Goal: Information Seeking & Learning: Learn about a topic

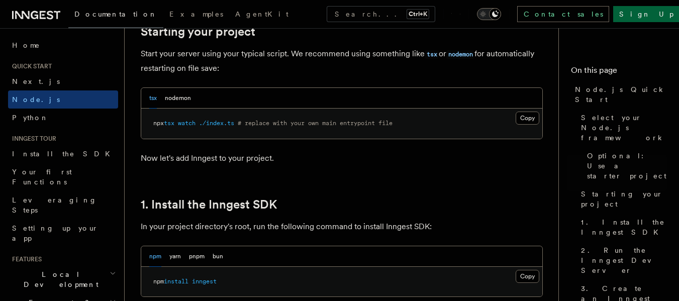
scroll to position [497, 0]
click at [178, 93] on button "nodemon" at bounding box center [178, 97] width 26 height 21
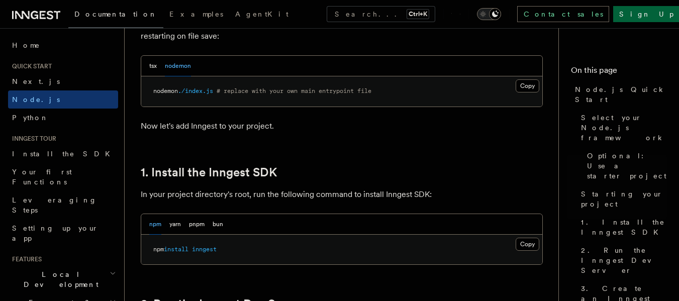
scroll to position [541, 0]
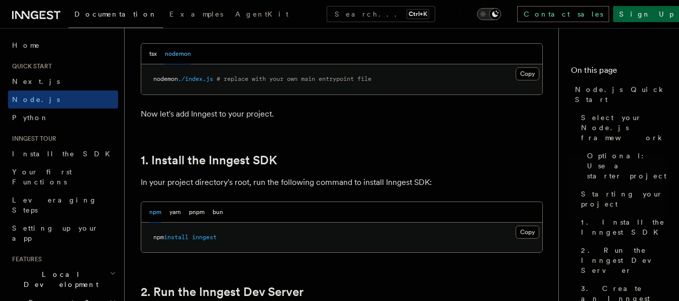
click at [454, 175] on p "In your project directory's root, run the following command to install Inngest …" at bounding box center [342, 182] width 402 height 14
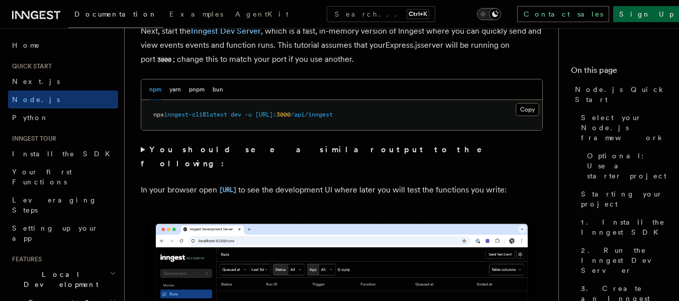
scroll to position [824, 0]
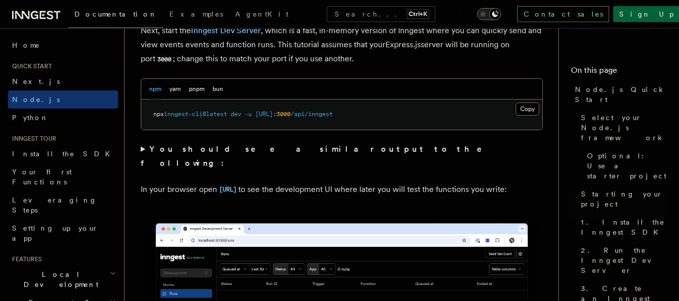
click at [143, 149] on summary "You should see a similar output to the following:" at bounding box center [342, 156] width 402 height 28
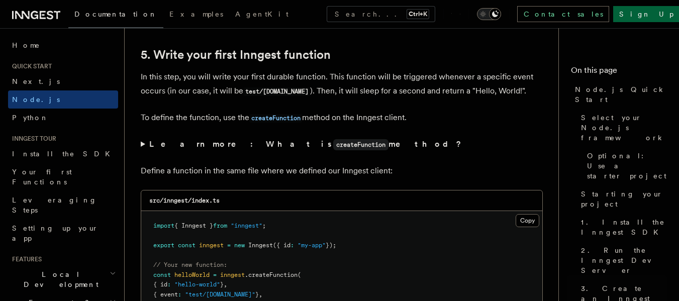
scroll to position [2087, 0]
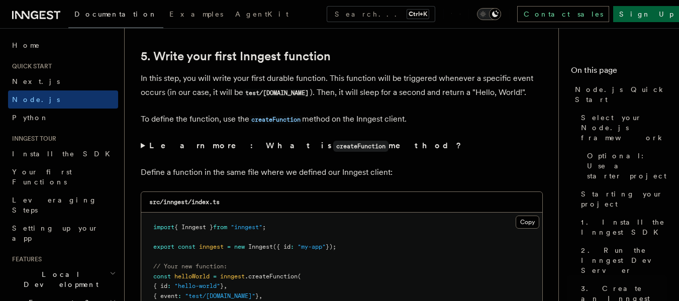
click at [144, 146] on summary "Learn more: What is createFunction method?" at bounding box center [342, 146] width 402 height 15
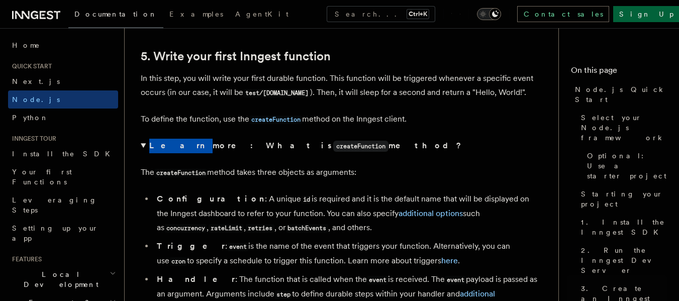
click at [144, 146] on summary "Learn more: What is createFunction method?" at bounding box center [342, 146] width 402 height 15
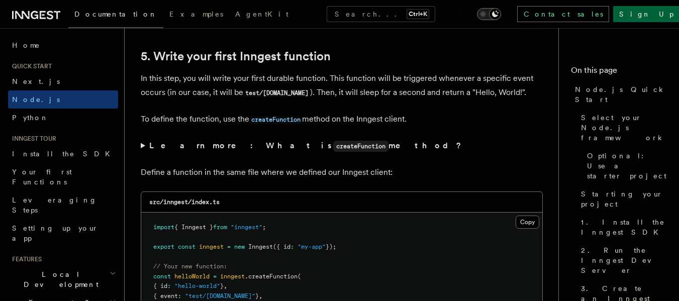
click at [144, 146] on summary "Learn more: What is createFunction method?" at bounding box center [342, 146] width 402 height 15
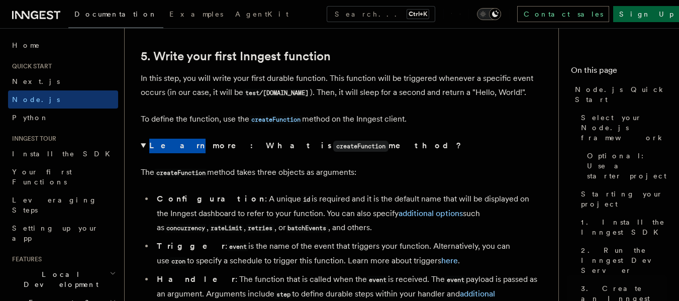
click at [144, 146] on summary "Learn more: What is createFunction method?" at bounding box center [342, 146] width 402 height 15
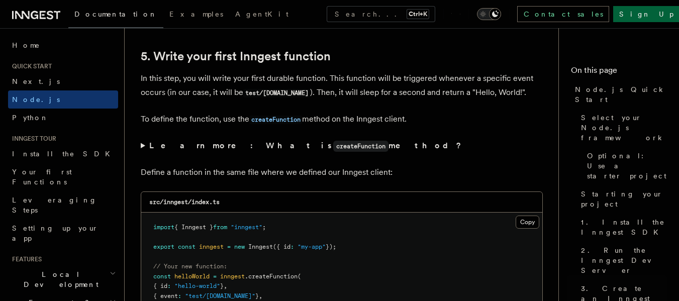
click at [144, 146] on summary "Learn more: What is createFunction method?" at bounding box center [342, 146] width 402 height 15
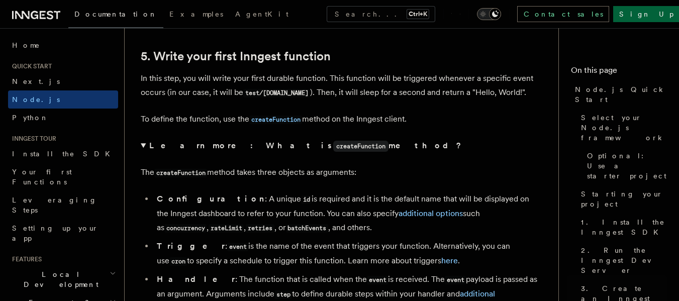
click at [144, 146] on summary "Learn more: What is createFunction method?" at bounding box center [342, 146] width 402 height 15
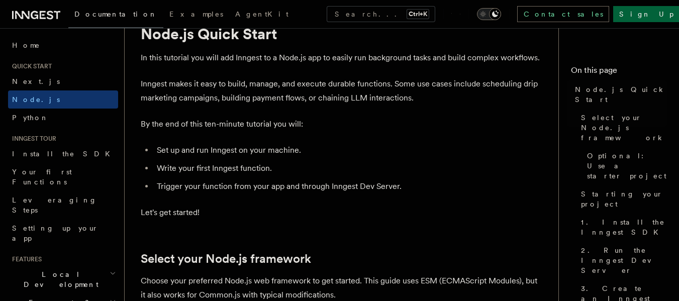
scroll to position [42, 0]
click at [168, 82] on p "Inngest makes it easy to build, manage, and execute durable functions. Some use…" at bounding box center [342, 90] width 402 height 28
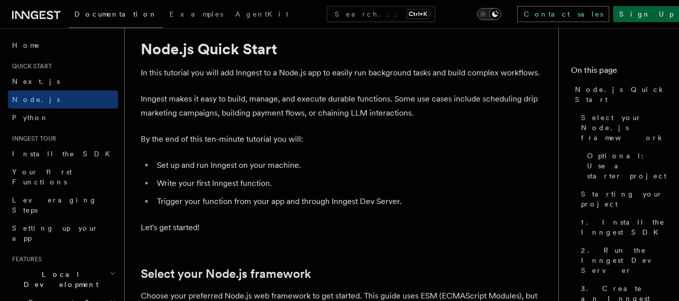
scroll to position [0, 0]
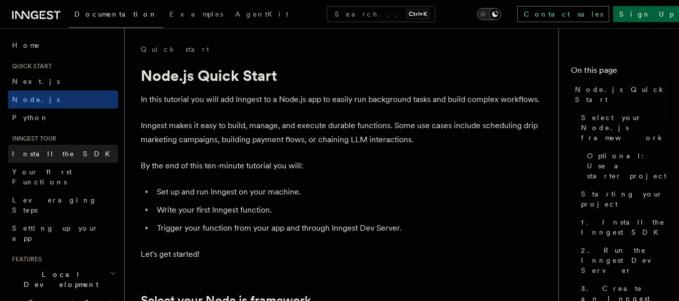
click at [48, 150] on span "Install the SDK" at bounding box center [64, 154] width 104 height 8
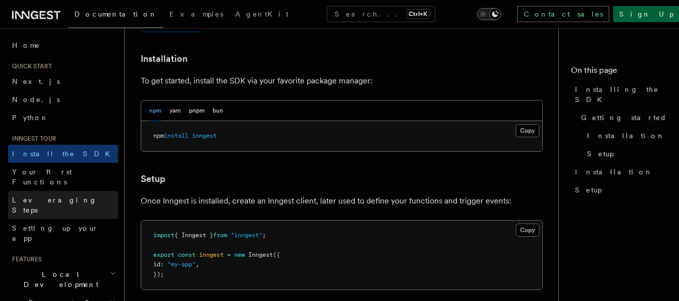
scroll to position [232, 0]
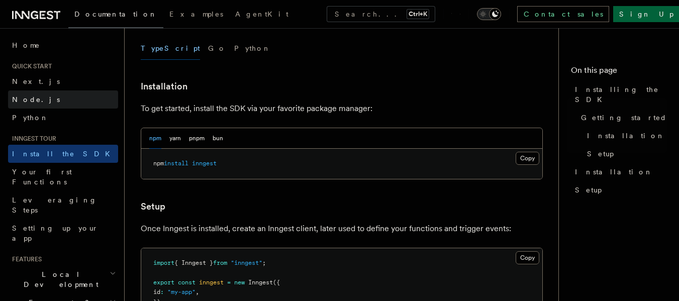
click at [25, 106] on link "Node.js" at bounding box center [63, 100] width 110 height 18
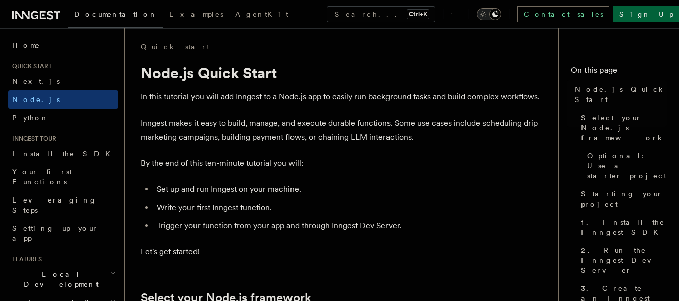
click at [224, 158] on p "By the end of this ten-minute tutorial you will:" at bounding box center [342, 163] width 402 height 14
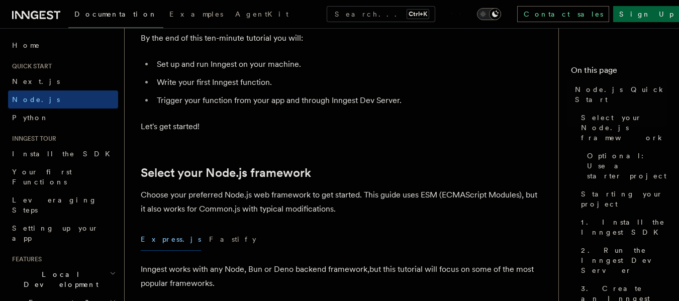
scroll to position [128, 0]
click at [352, 214] on p "Choose your preferred Node.js web framework to get started. This guide uses ESM…" at bounding box center [342, 202] width 402 height 28
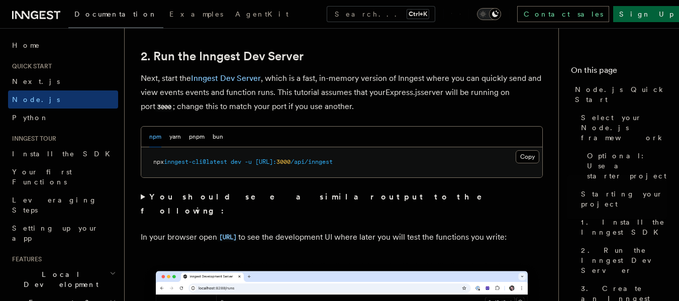
scroll to position [780, 0]
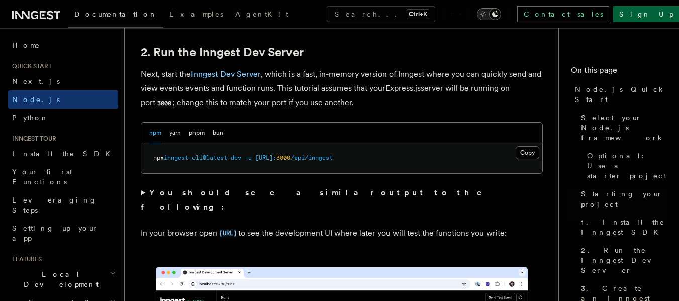
drag, startPoint x: 363, startPoint y: 232, endPoint x: 401, endPoint y: 177, distance: 66.8
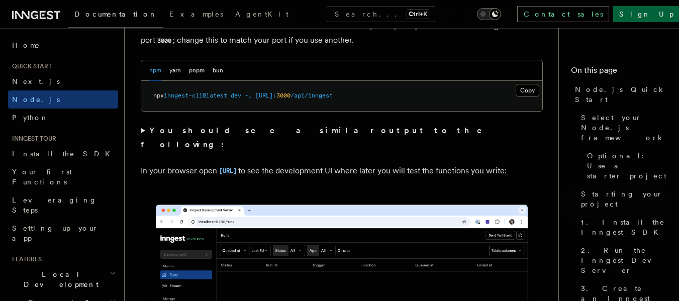
scroll to position [843, 0]
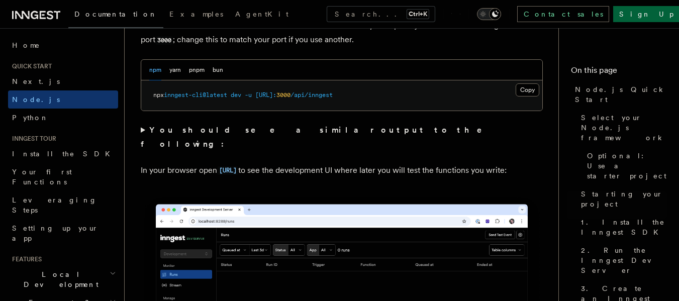
click at [399, 136] on summary "You should see a similar output to the following:" at bounding box center [342, 137] width 402 height 28
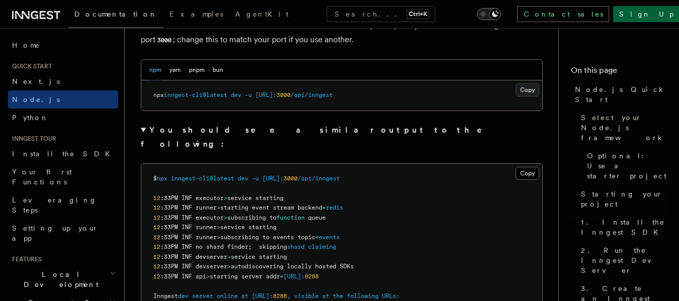
click at [527, 90] on button "Copy Copied" at bounding box center [528, 89] width 24 height 13
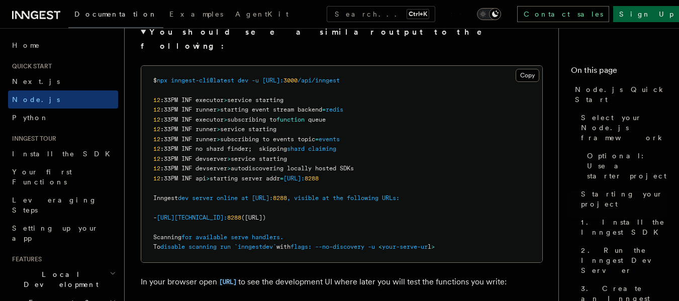
scroll to position [972, 0]
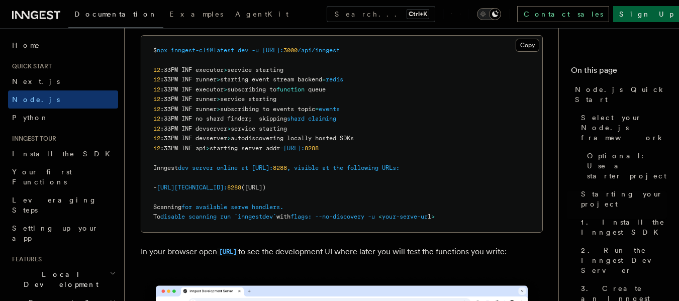
click at [238, 248] on code "http://localhost:8288" at bounding box center [227, 252] width 21 height 9
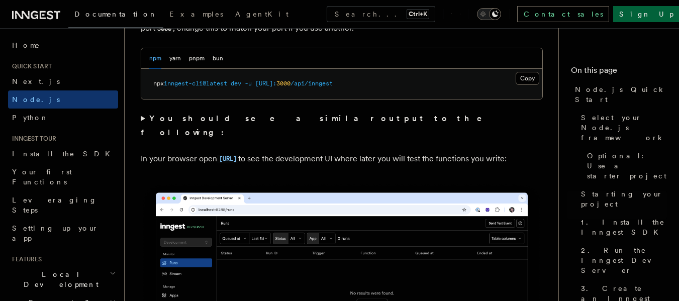
scroll to position [856, 0]
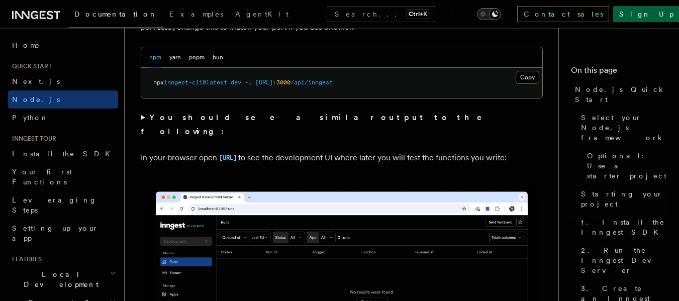
click at [144, 118] on summary "You should see a similar output to the following:" at bounding box center [342, 125] width 402 height 28
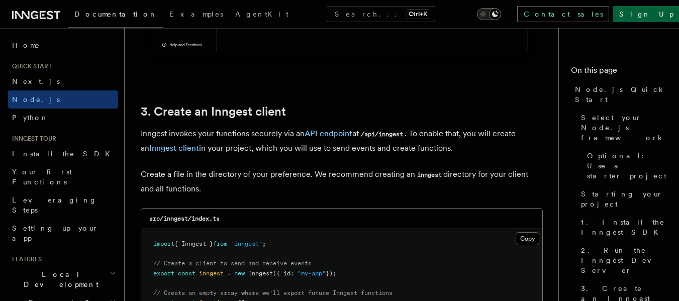
scroll to position [1457, 0]
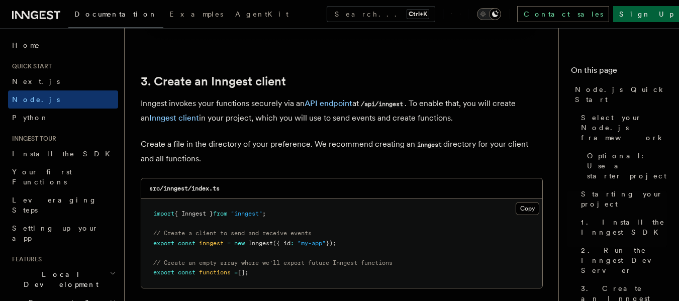
click at [399, 117] on p "Inngest invokes your functions securely via an API endpoint at /api/inngest . T…" at bounding box center [342, 111] width 402 height 29
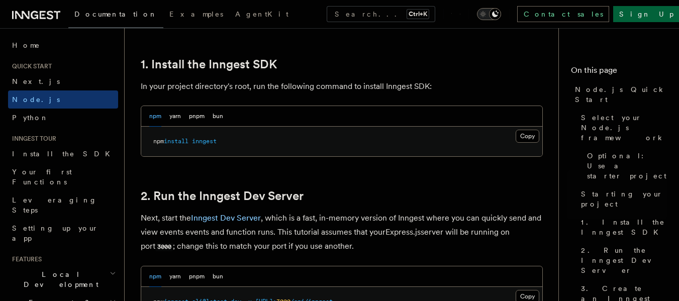
scroll to position [638, 0]
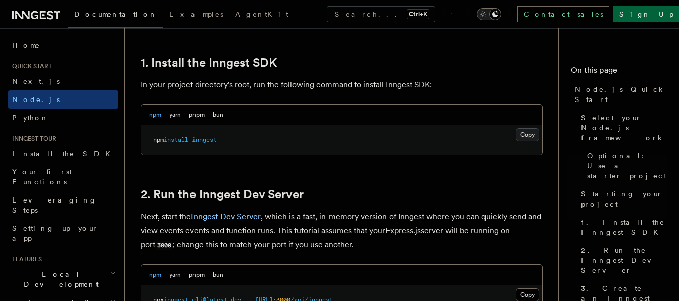
click at [522, 135] on button "Copy Copied" at bounding box center [528, 134] width 24 height 13
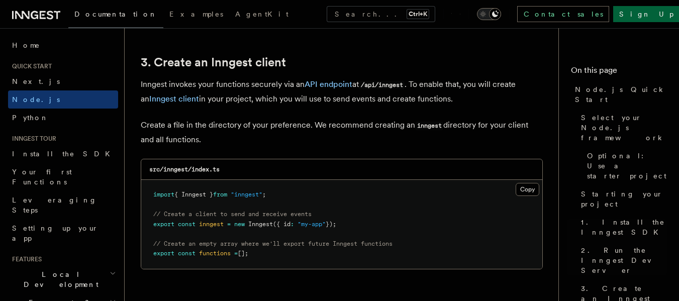
scroll to position [1476, 0]
click at [326, 87] on link "API endpoint" at bounding box center [329, 85] width 48 height 10
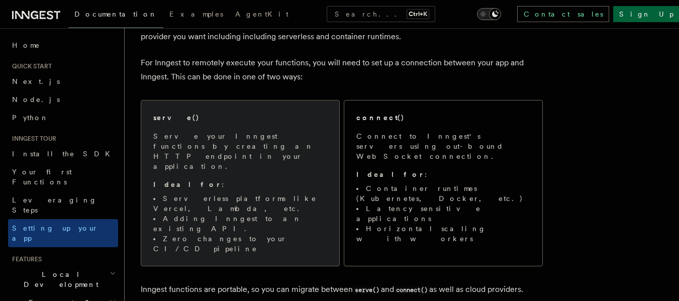
scroll to position [80, 0]
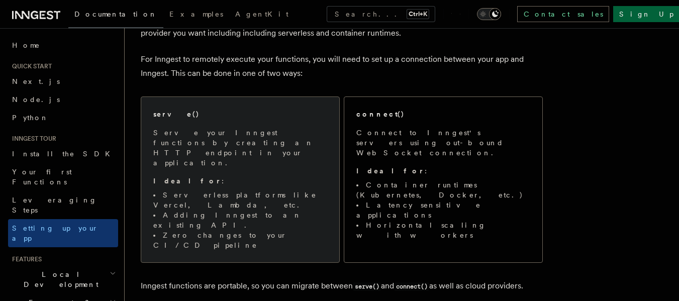
click at [243, 128] on p "Serve your Inngest functions by creating an HTTP endpoint in your application." at bounding box center [240, 148] width 174 height 40
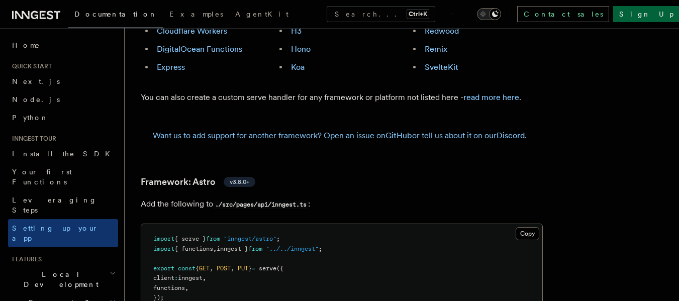
scroll to position [739, 0]
drag, startPoint x: 441, startPoint y: 195, endPoint x: 413, endPoint y: 207, distance: 30.6
click at [413, 225] on pre "import { serve } from "inngest/astro" ; import { functions , inngest } from "..…" at bounding box center [341, 269] width 401 height 89
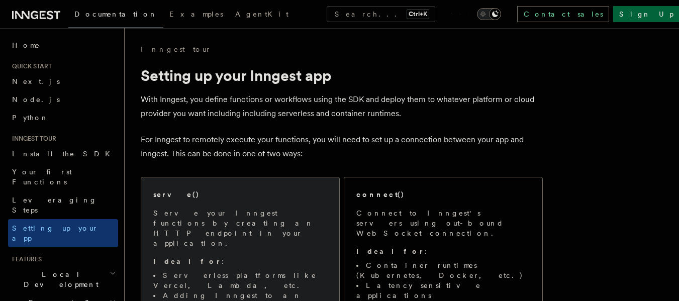
scroll to position [133, 0]
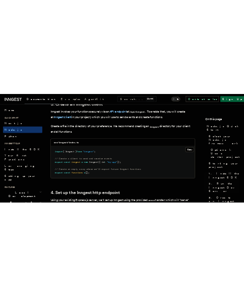
scroll to position [1286, 0]
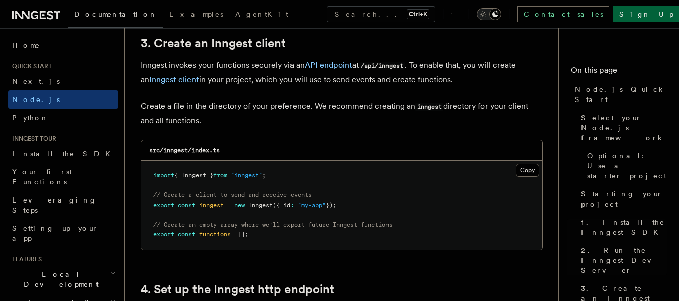
drag, startPoint x: 257, startPoint y: 145, endPoint x: 238, endPoint y: 128, distance: 25.6
click at [238, 128] on p "Create a file in the directory of your preference. We recommend creating an inn…" at bounding box center [342, 113] width 402 height 29
click at [486, 113] on p "Create a file in the directory of your preference. We recommend creating an inn…" at bounding box center [342, 113] width 402 height 29
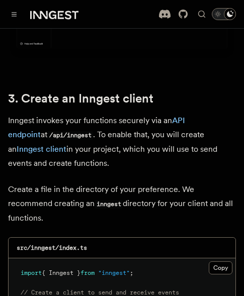
click at [47, 138] on code "/api/inngest" at bounding box center [70, 135] width 46 height 9
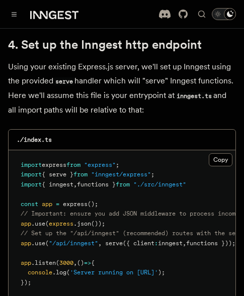
scroll to position [1628, 0]
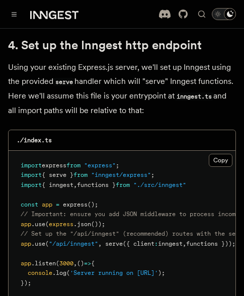
click at [46, 86] on p "Using your existing Express.js server, we'll set up Inngest using the provided …" at bounding box center [122, 88] width 228 height 57
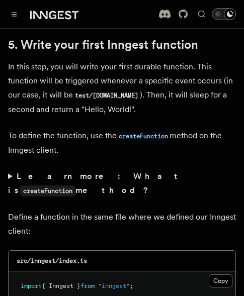
scroll to position [2043, 0]
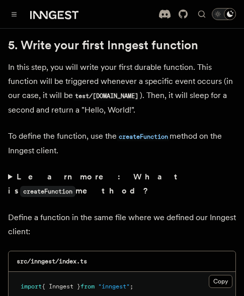
click at [10, 192] on summary "Learn more: What is createFunction method?" at bounding box center [122, 184] width 228 height 29
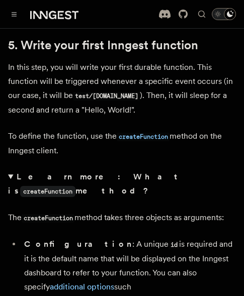
click at [10, 192] on summary "Learn more: What is createFunction method?" at bounding box center [122, 184] width 228 height 29
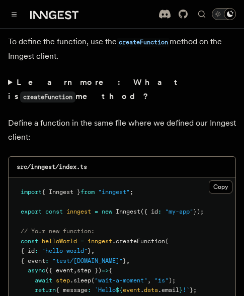
scroll to position [2138, 0]
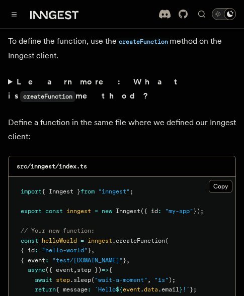
click at [8, 97] on summary "Learn more: What is createFunction method?" at bounding box center [122, 89] width 228 height 29
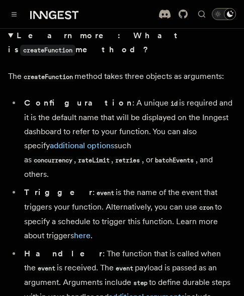
scroll to position [2184, 0]
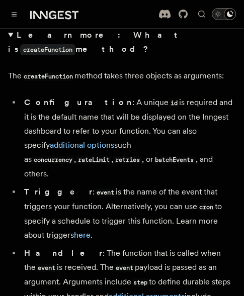
click at [102, 87] on details "Learn more: What is createFunction method? The createFunction method takes thre…" at bounding box center [122, 173] width 228 height 290
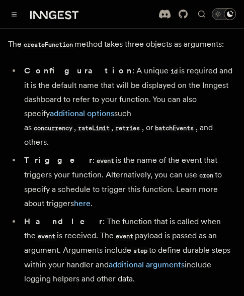
scroll to position [2217, 0]
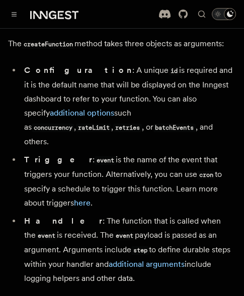
click at [47, 188] on li "Trigger : event is the name of the event that triggers your function. Alternati…" at bounding box center [128, 181] width 215 height 57
click at [106, 153] on li "Trigger : event is the name of the event that triggers your function. Alternati…" at bounding box center [128, 181] width 215 height 57
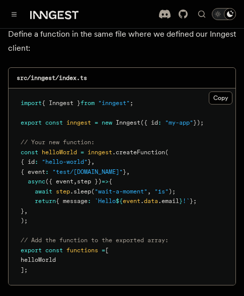
scroll to position [2487, 0]
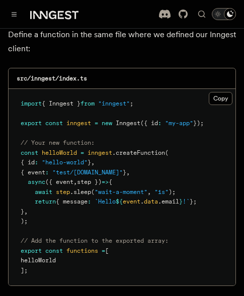
drag, startPoint x: 101, startPoint y: 175, endPoint x: 79, endPoint y: 249, distance: 77.2
click at [79, 249] on pre "import { Inngest } from "inngest" ; export const inngest = new Inngest ({ id : …" at bounding box center [122, 187] width 227 height 197
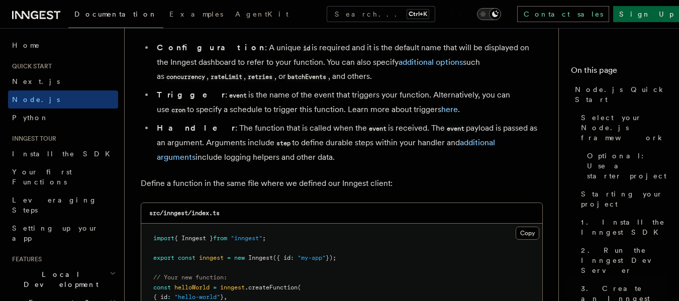
scroll to position [2028, 0]
click at [442, 110] on link "here" at bounding box center [450, 110] width 17 height 10
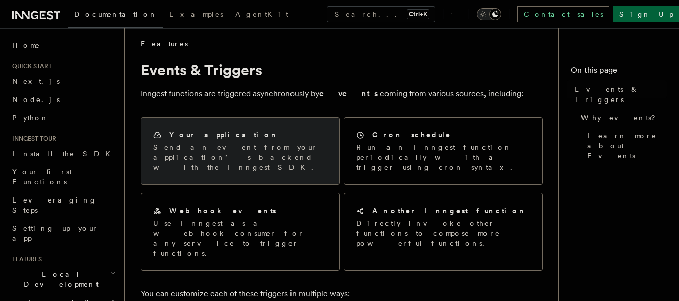
scroll to position [6, 0]
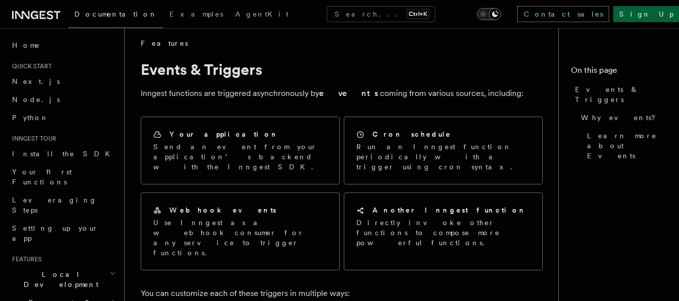
click at [354, 76] on h1 "Events & Triggers" at bounding box center [342, 69] width 402 height 18
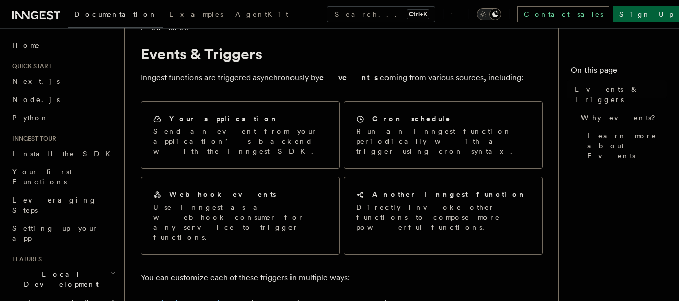
scroll to position [22, 0]
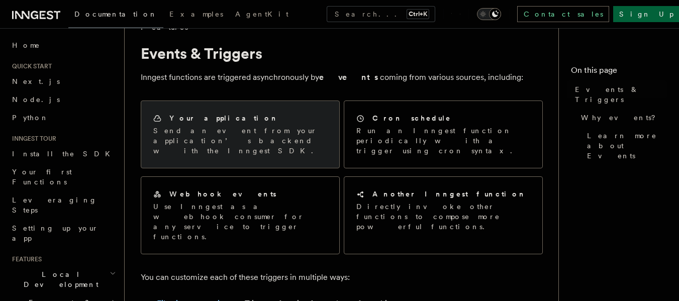
click at [219, 144] on p "Send an event from your application’s backend with the Inngest SDK." at bounding box center [240, 141] width 174 height 30
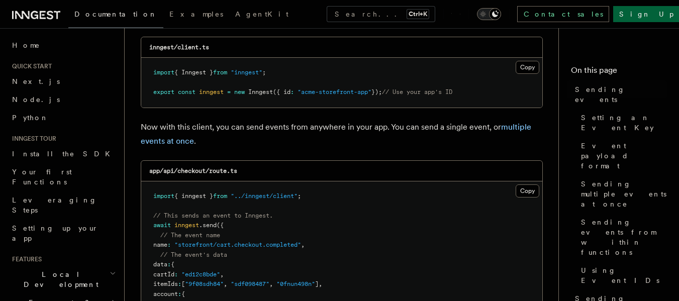
scroll to position [176, 0]
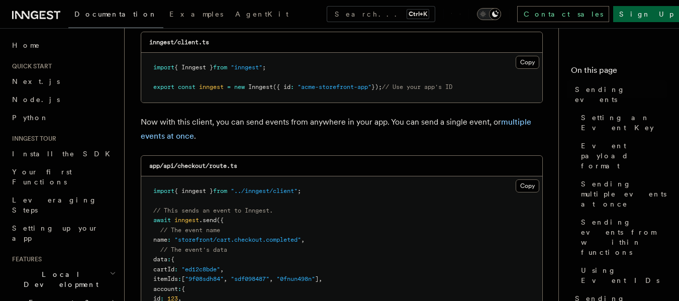
click at [442, 163] on div "app/api/checkout/route.ts" at bounding box center [341, 166] width 401 height 21
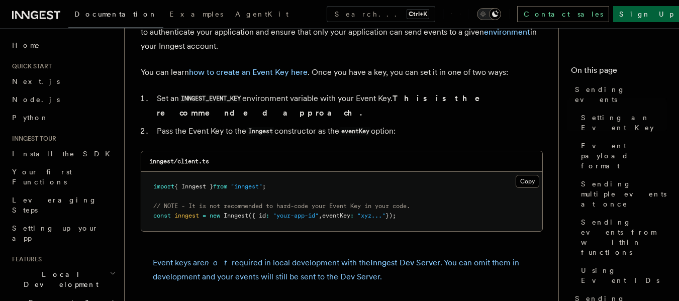
scroll to position [796, 0]
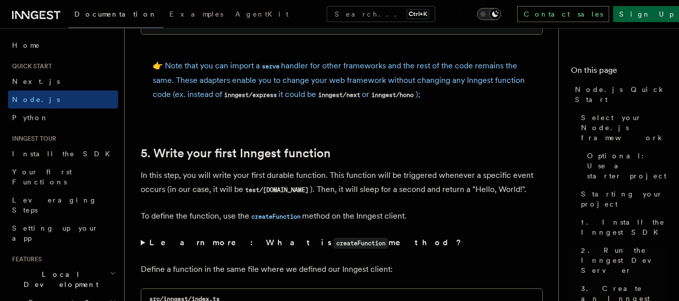
scroll to position [1891, 0]
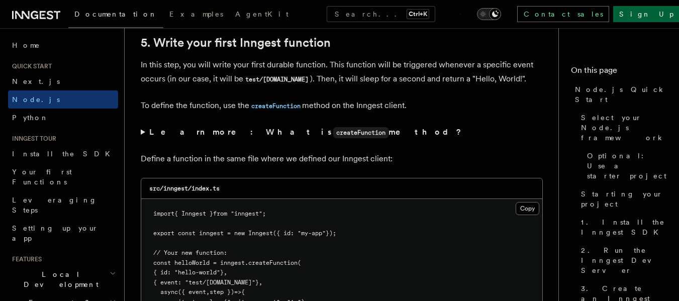
click at [143, 133] on summary "Learn more: What is createFunction method?" at bounding box center [342, 132] width 402 height 15
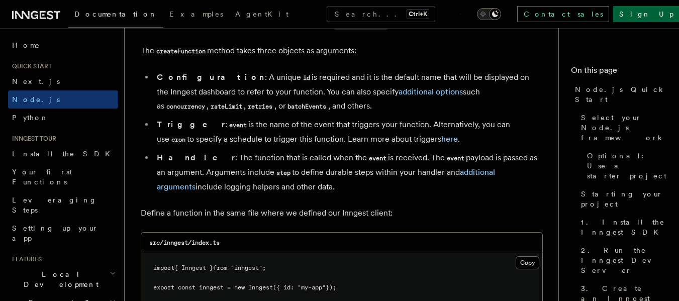
scroll to position [1999, 0]
click at [399, 92] on link "additional options" at bounding box center [431, 91] width 64 height 10
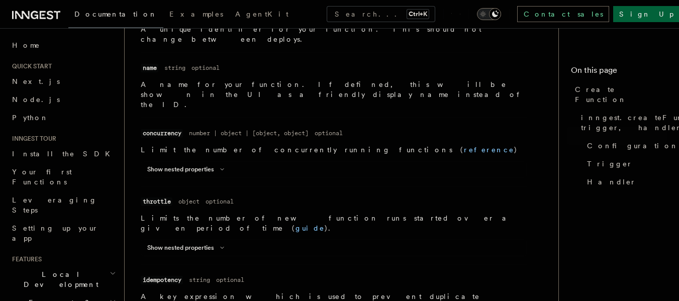
scroll to position [376, 0]
click at [177, 63] on dd "string" at bounding box center [174, 67] width 21 height 8
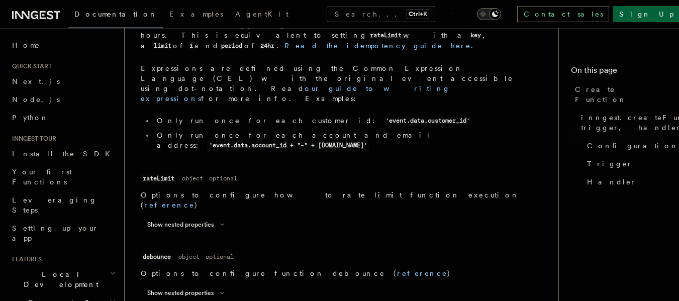
scroll to position [656, 0]
click at [221, 222] on icon at bounding box center [222, 225] width 12 height 6
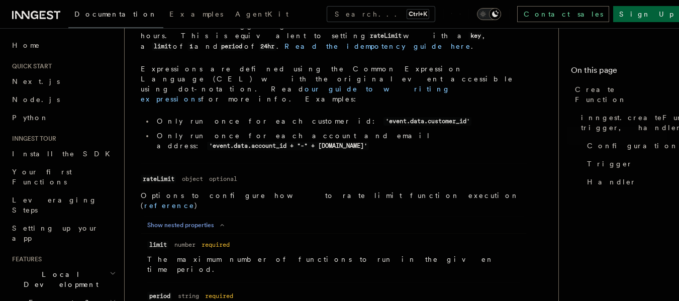
click at [221, 222] on icon at bounding box center [222, 225] width 12 height 6
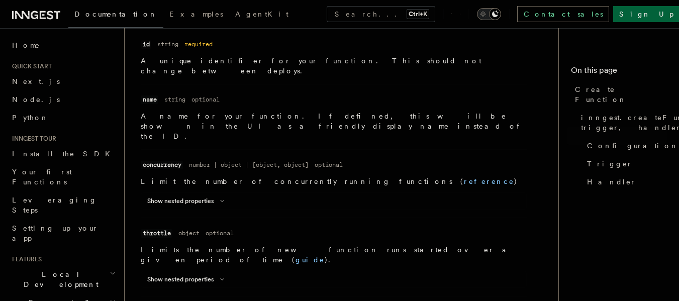
scroll to position [343, 0]
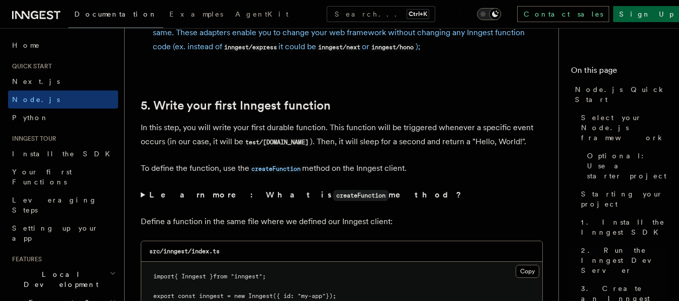
scroll to position [1827, 0]
click at [144, 193] on summary "Learn more: What is createFunction method?" at bounding box center [342, 196] width 402 height 15
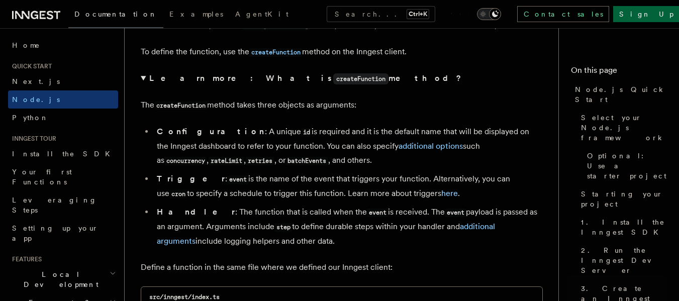
scroll to position [1945, 0]
click at [322, 195] on li "Trigger : event is the name of the event that triggers your function. Alternati…" at bounding box center [348, 186] width 389 height 29
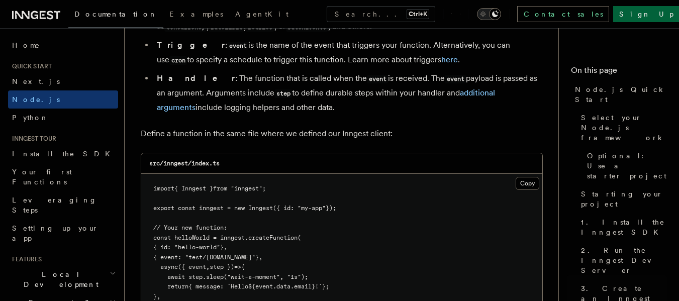
scroll to position [2079, 0]
click at [442, 62] on link "here" at bounding box center [450, 59] width 17 height 10
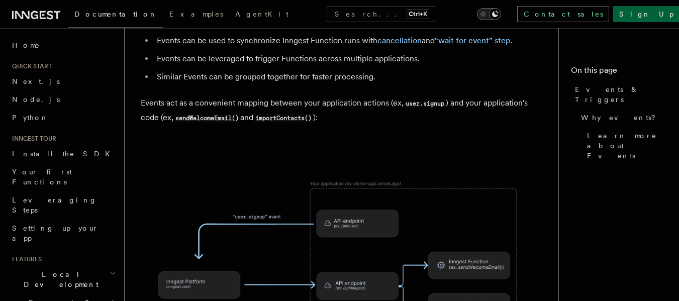
scroll to position [494, 0]
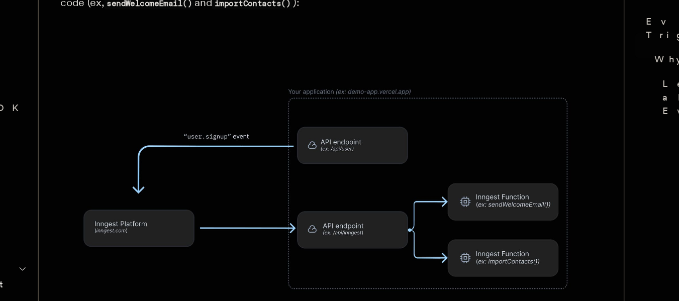
drag, startPoint x: 371, startPoint y: 173, endPoint x: 409, endPoint y: 175, distance: 38.3
click at [409, 175] on img at bounding box center [342, 215] width 402 height 210
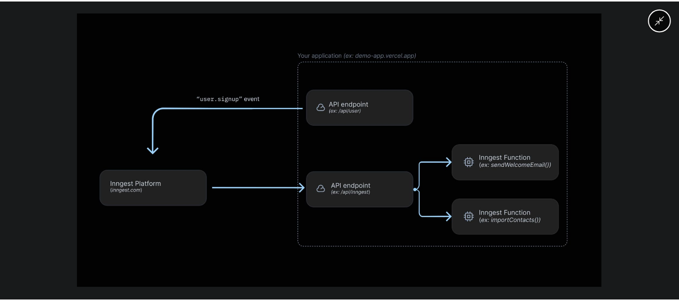
scroll to position [492, 0]
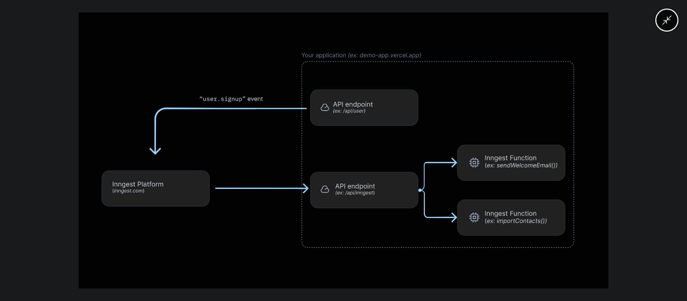
click at [667, 26] on button "Minimize image" at bounding box center [667, 20] width 20 height 20
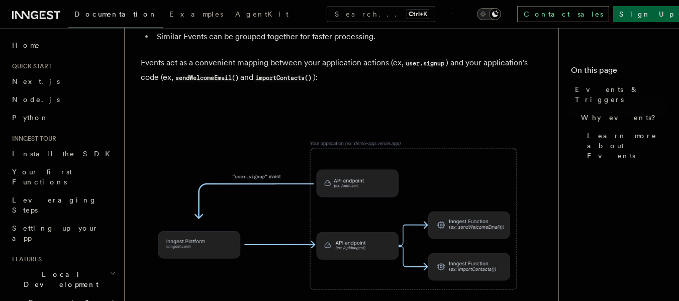
click at [412, 165] on img at bounding box center [342, 216] width 402 height 210
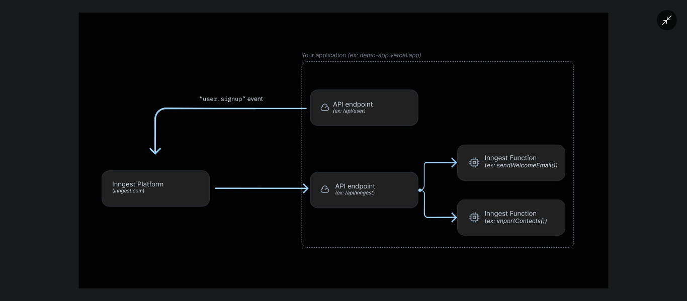
click at [412, 165] on img at bounding box center [343, 151] width 530 height 276
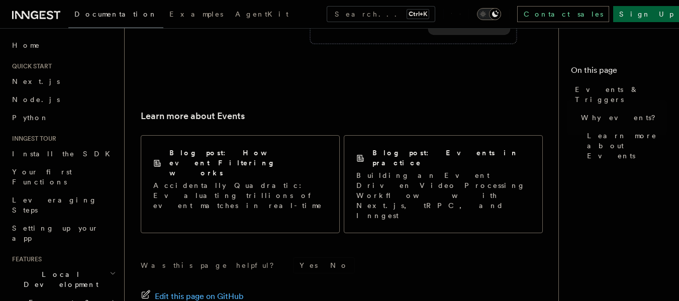
scroll to position [786, 0]
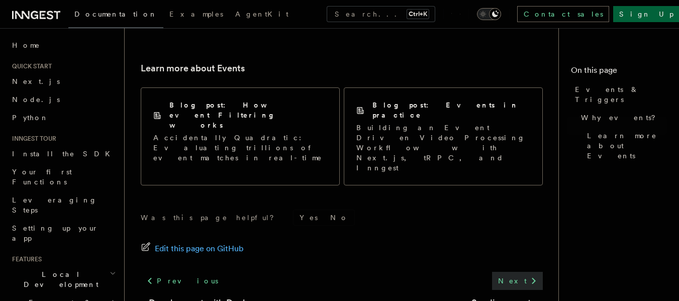
click at [529, 275] on icon at bounding box center [534, 281] width 12 height 12
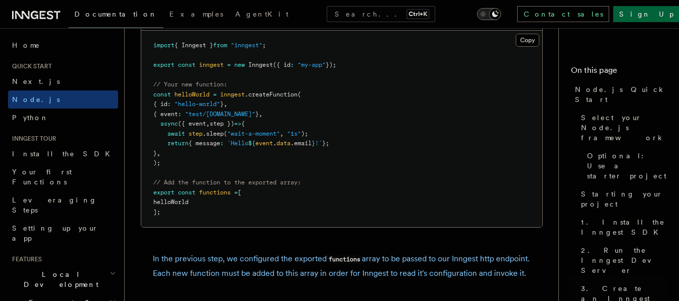
click at [201, 152] on pre "import { Inngest } from "inngest" ; export const inngest = new Inngest ({ id : …" at bounding box center [341, 129] width 401 height 197
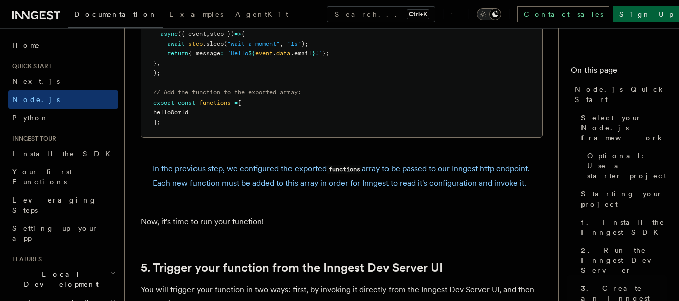
scroll to position [2175, 0]
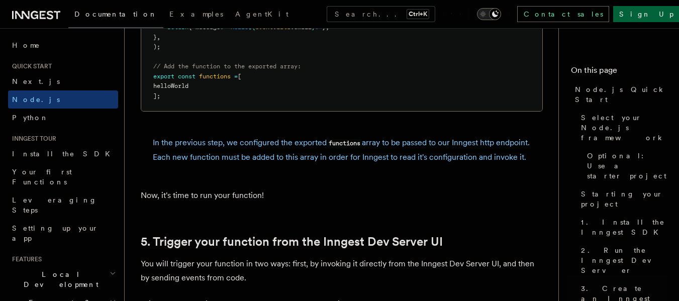
click at [160, 164] on p "In the previous step, we configured the exported functions array to be passed t…" at bounding box center [342, 150] width 378 height 29
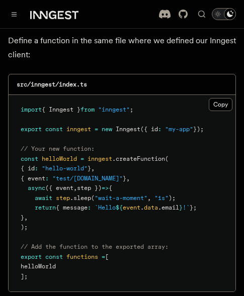
scroll to position [2219, 0]
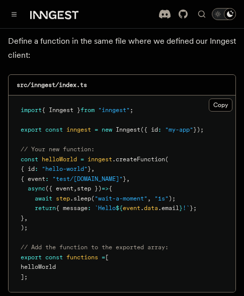
click at [103, 103] on pre "import { Inngest } from "inngest" ; export const inngest = new Inngest ({ id : …" at bounding box center [122, 194] width 227 height 197
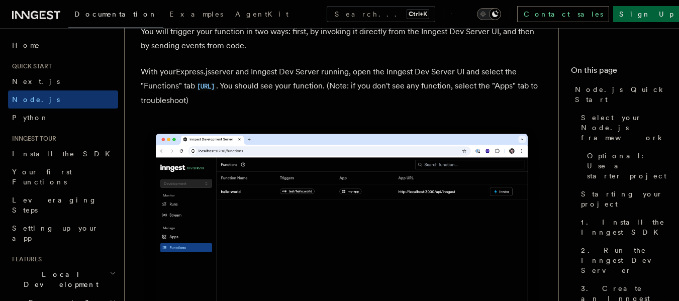
scroll to position [2408, 0]
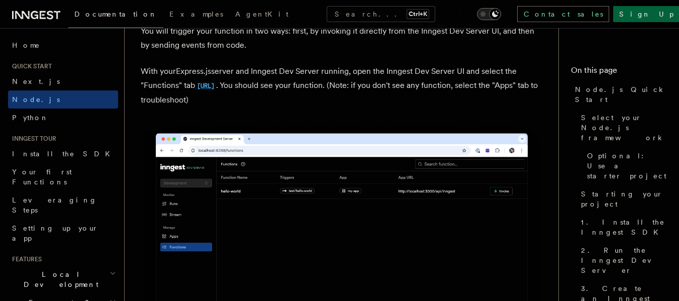
click at [216, 91] on code "[URL]" at bounding box center [205, 86] width 21 height 9
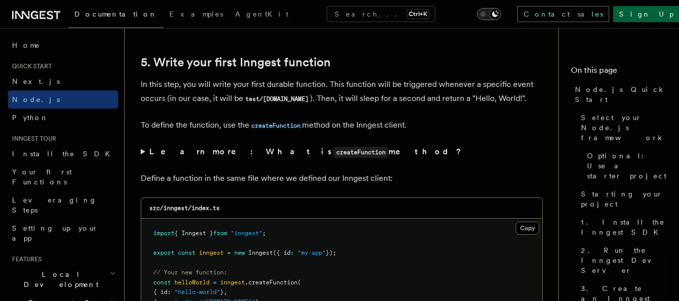
scroll to position [1869, 0]
